Goal: Navigation & Orientation: Find specific page/section

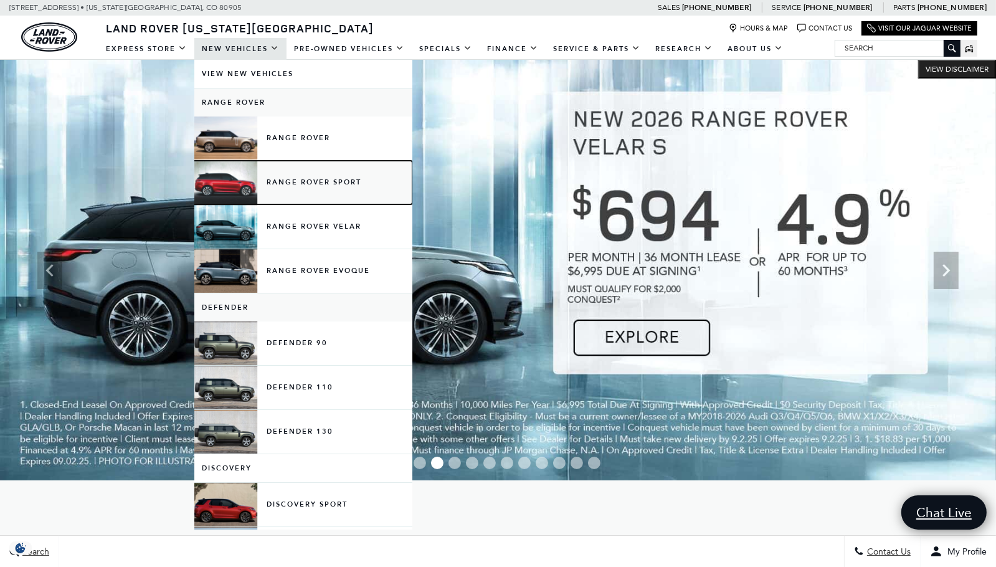
click at [298, 179] on link "Range Rover Sport" at bounding box center [303, 183] width 218 height 44
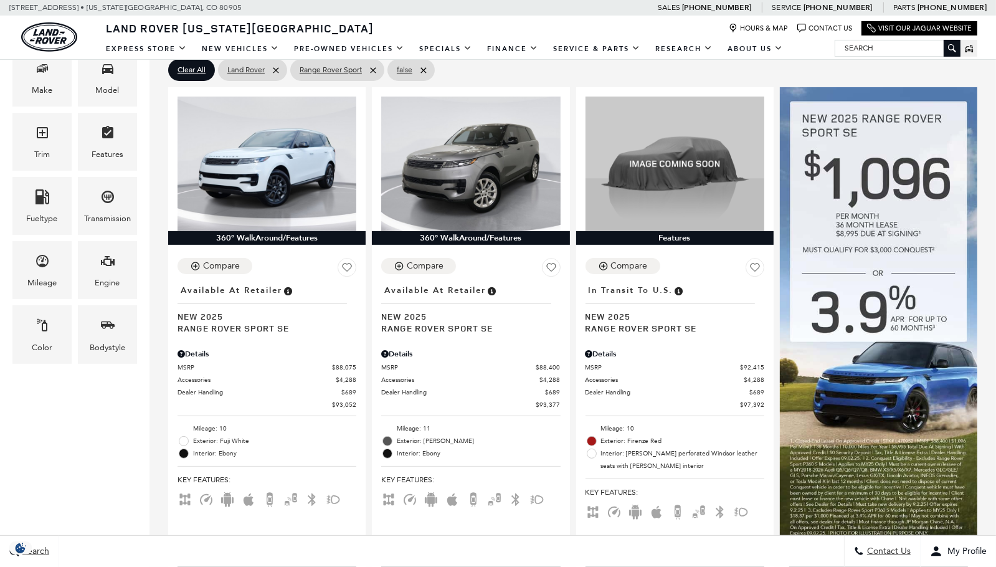
scroll to position [312, 0]
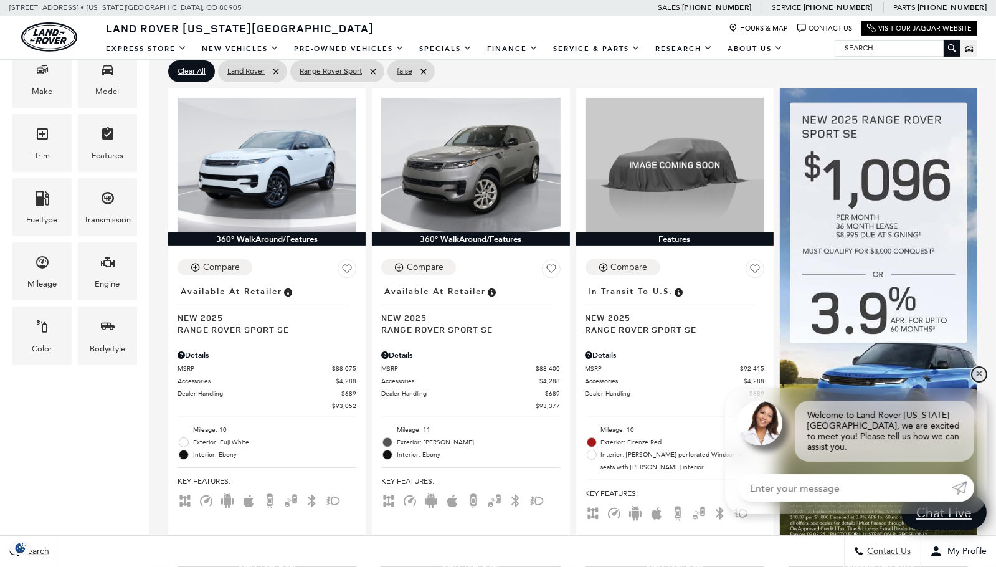
click at [978, 382] on link "✕" at bounding box center [979, 374] width 15 height 15
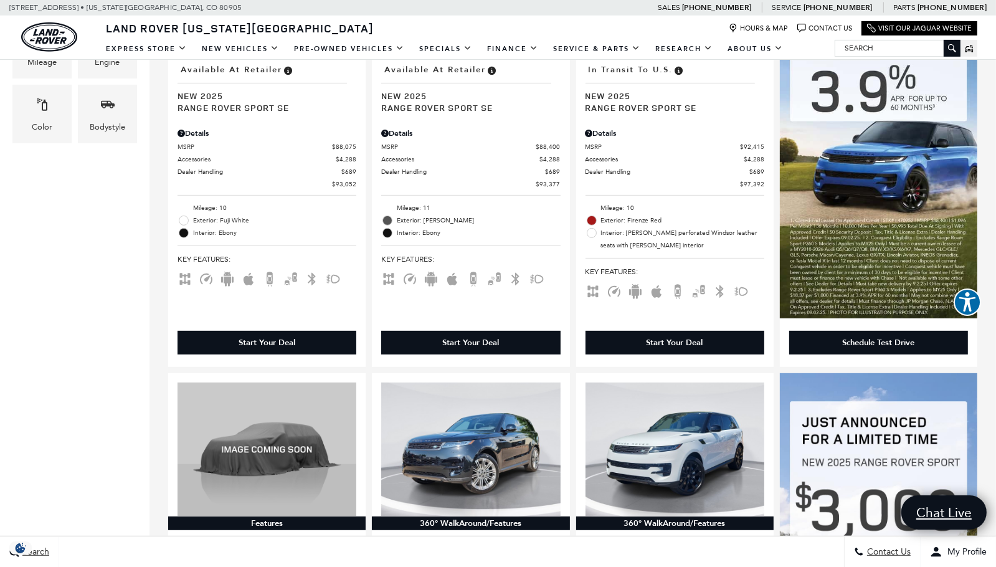
scroll to position [0, 0]
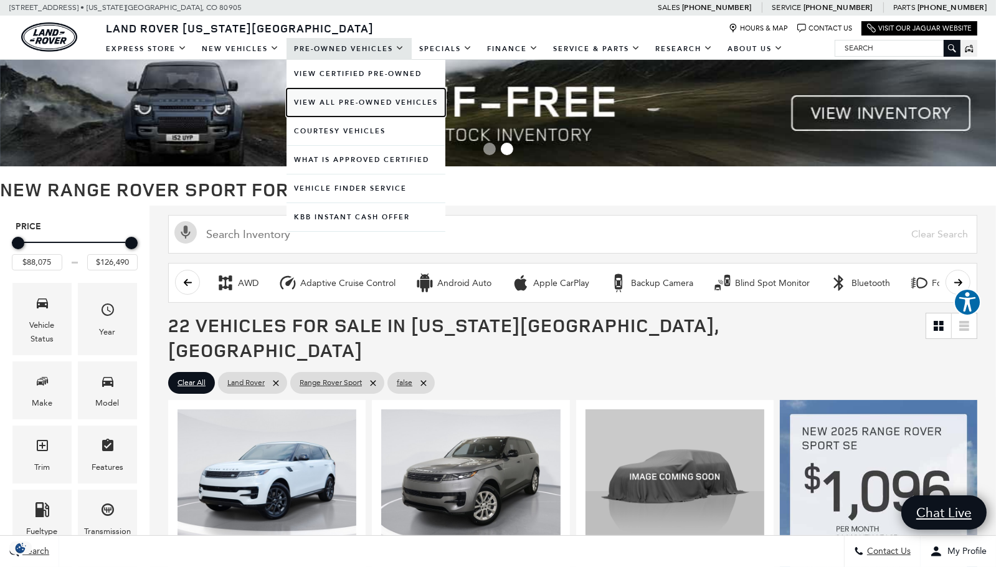
click at [378, 101] on link "View All Pre-Owned Vehicles" at bounding box center [366, 102] width 159 height 28
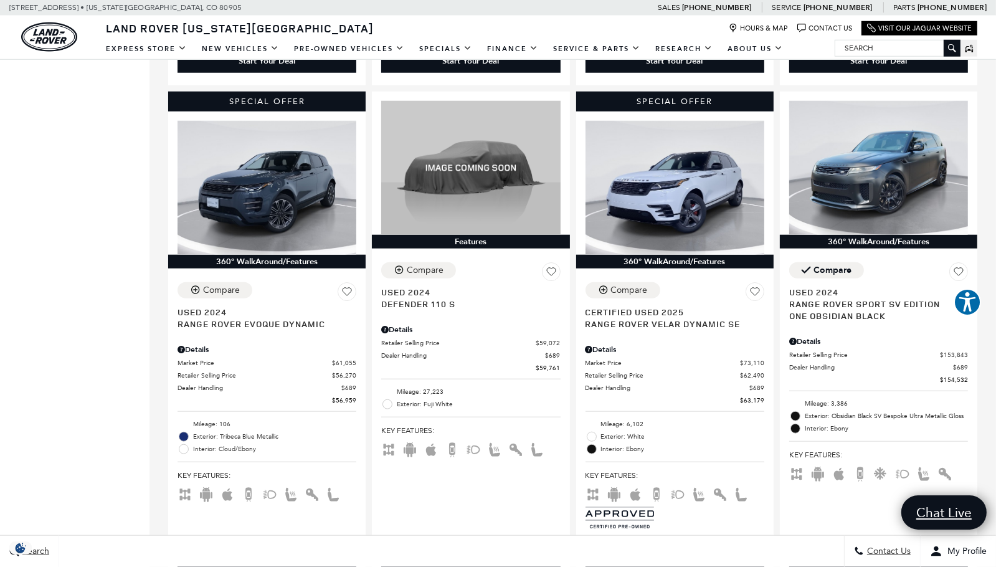
scroll to position [1246, 0]
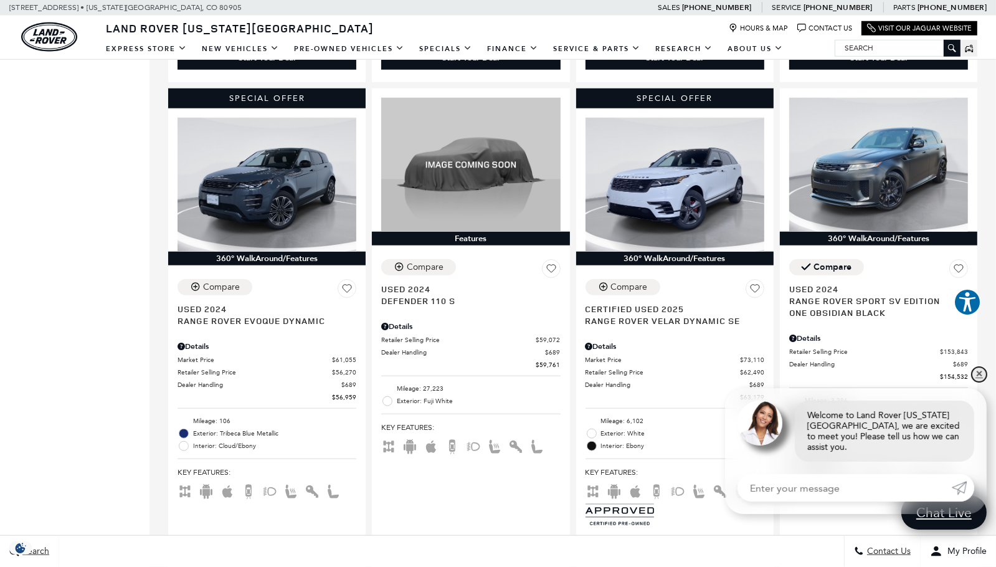
click at [978, 382] on link "✕" at bounding box center [979, 374] width 15 height 15
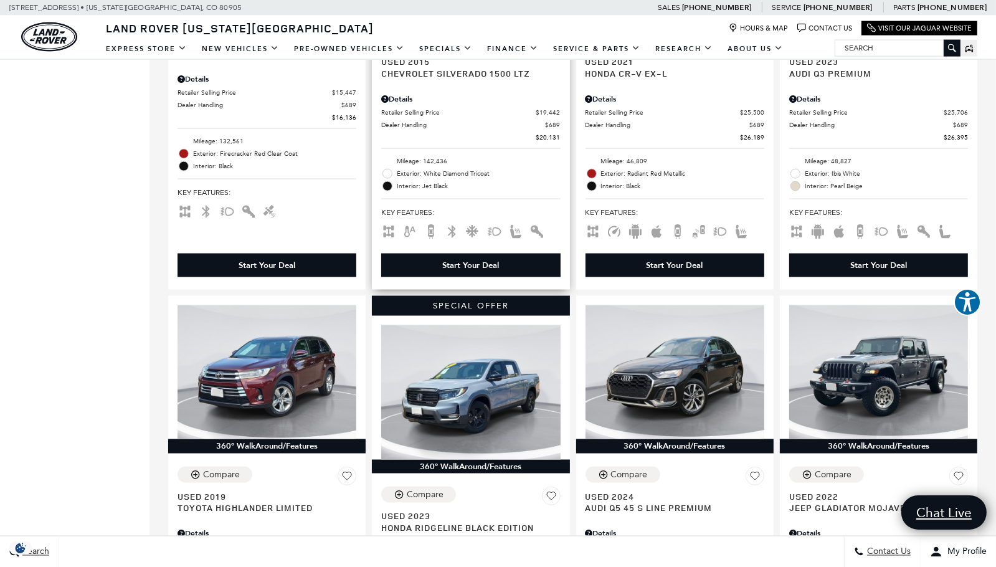
scroll to position [1994, 0]
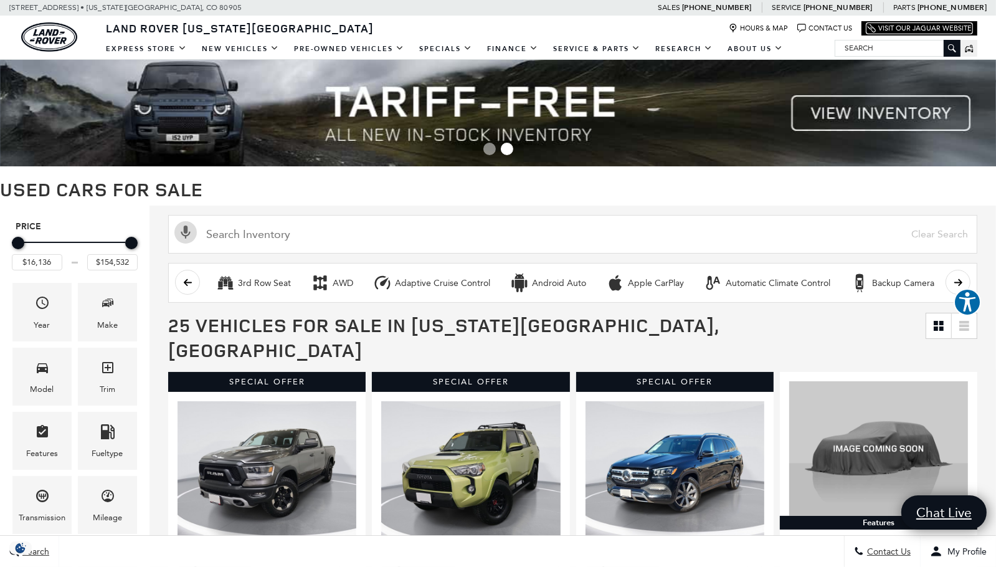
click at [912, 31] on link "Visit Our Jaguar Website" at bounding box center [919, 28] width 105 height 9
